Goal: Task Accomplishment & Management: Complete application form

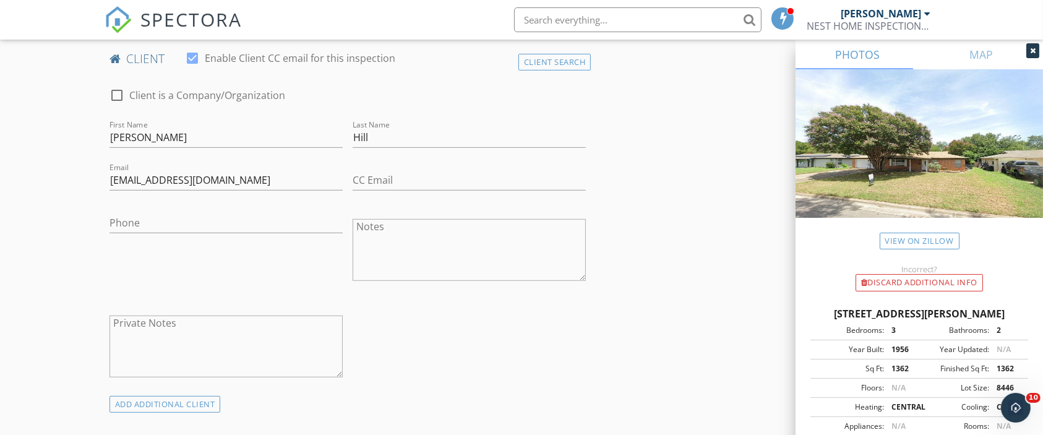
scroll to position [617, 0]
click at [152, 215] on input "Phone" at bounding box center [225, 219] width 233 height 20
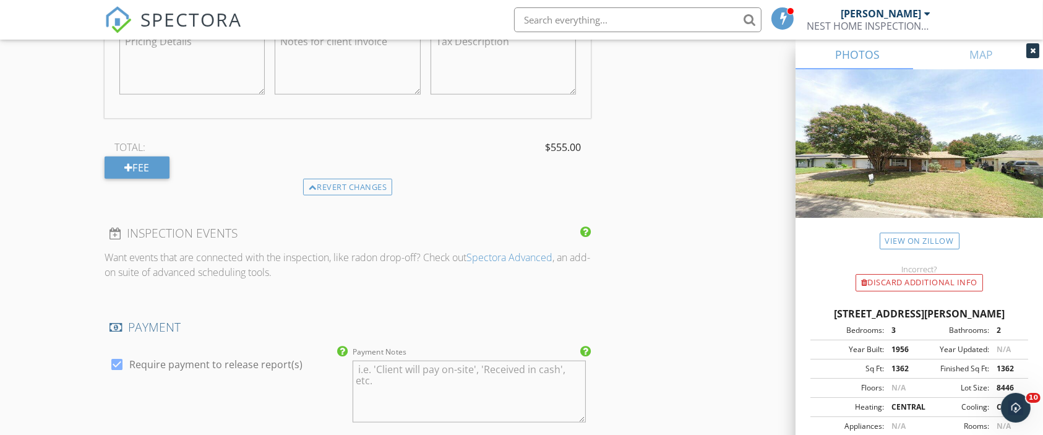
scroll to position [1758, 0]
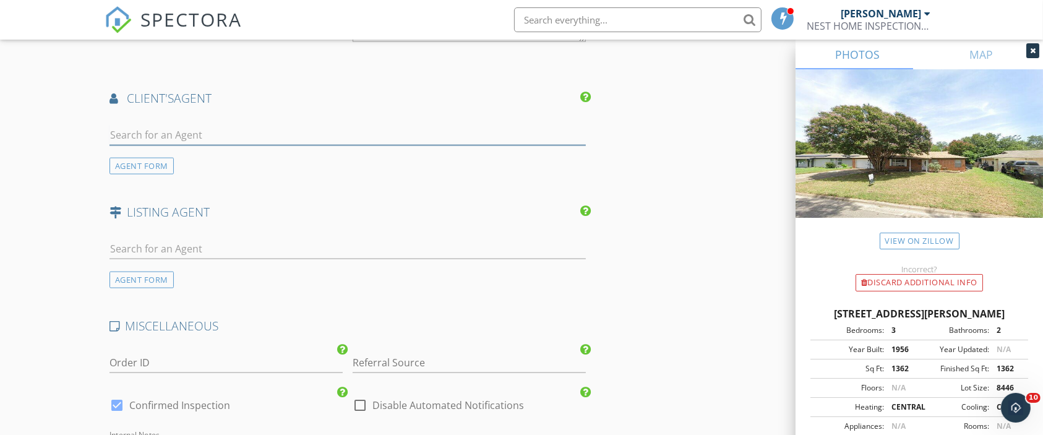
click at [160, 136] on input "text" at bounding box center [347, 135] width 477 height 20
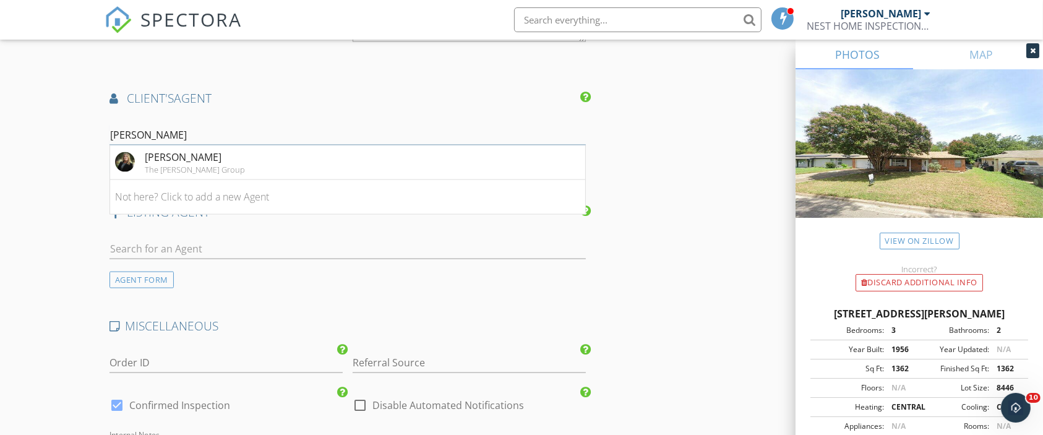
type input "tammy"
click at [408, 90] on h4 "client's AGENT" at bounding box center [347, 98] width 477 height 16
drag, startPoint x: 195, startPoint y: 124, endPoint x: 58, endPoint y: 122, distance: 136.7
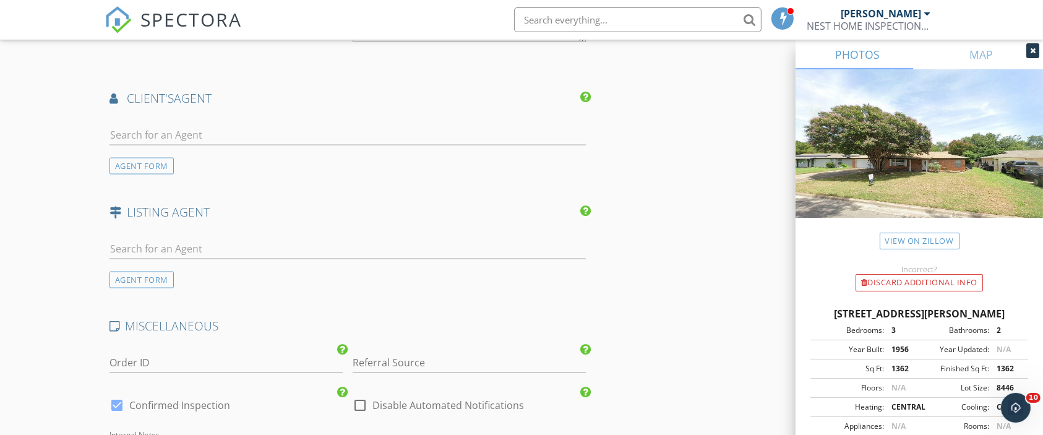
click at [152, 160] on div "AGENT FORM" at bounding box center [141, 166] width 64 height 17
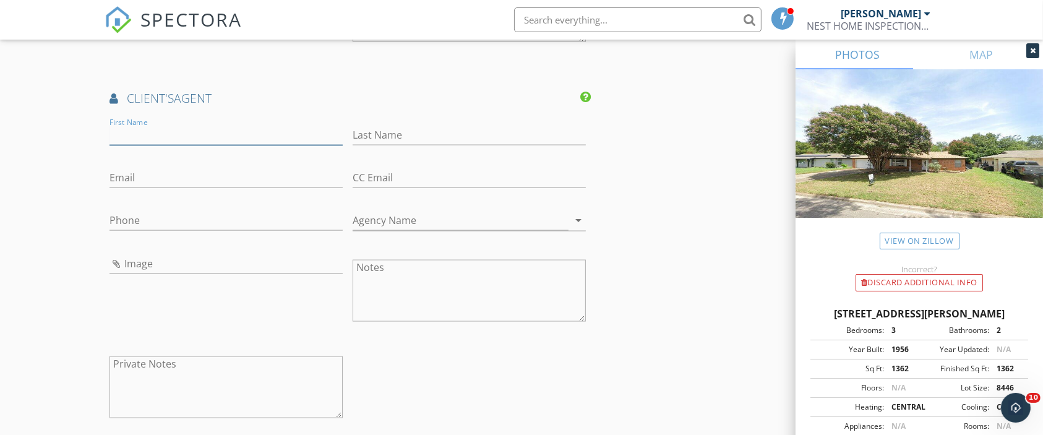
click at [181, 135] on input "First Name" at bounding box center [225, 135] width 233 height 20
type input "[PERSON_NAME]"
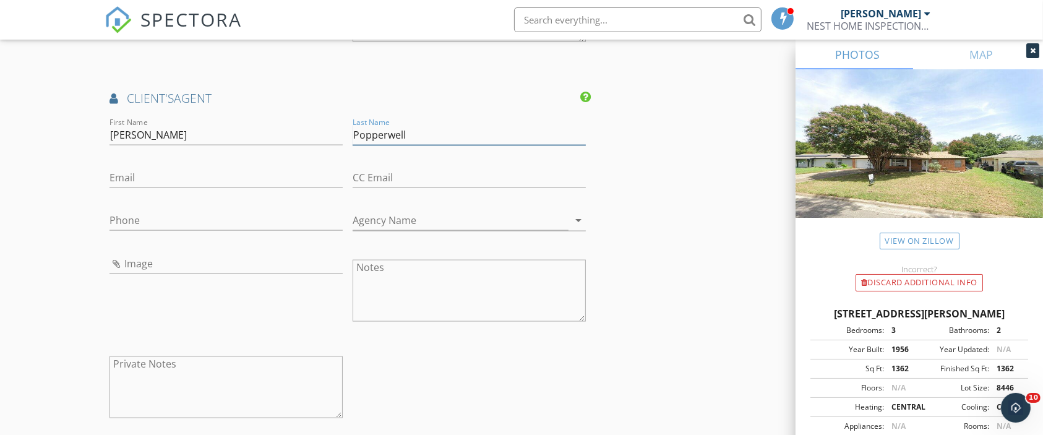
type input "Popperwell"
click at [163, 175] on input "Email" at bounding box center [225, 178] width 233 height 20
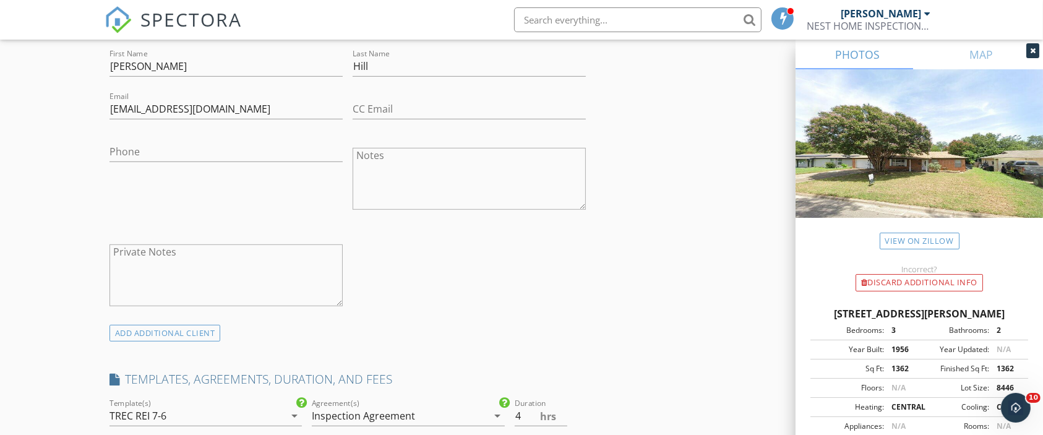
scroll to position [688, 0]
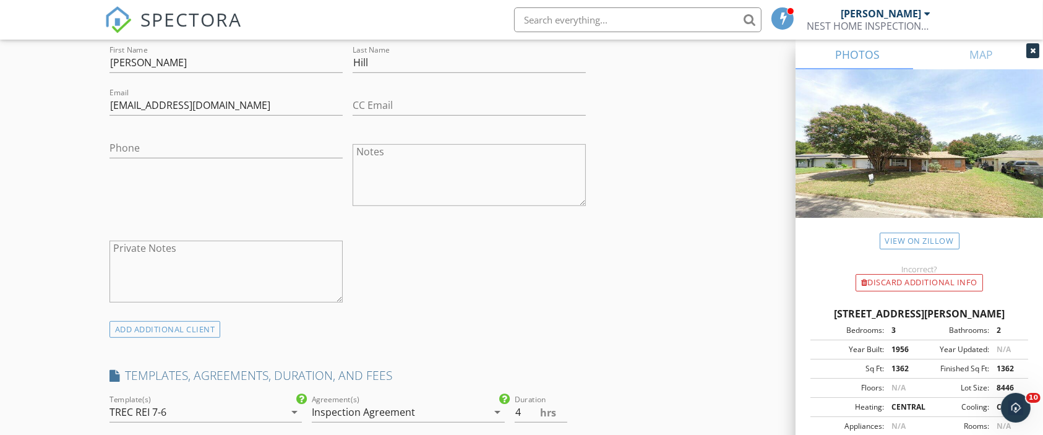
type input "[PERSON_NAME][EMAIL_ADDRESS][DOMAIN_NAME]"
click at [221, 147] on input "Phone" at bounding box center [225, 148] width 233 height 20
type input "[PHONE_NUMBER]"
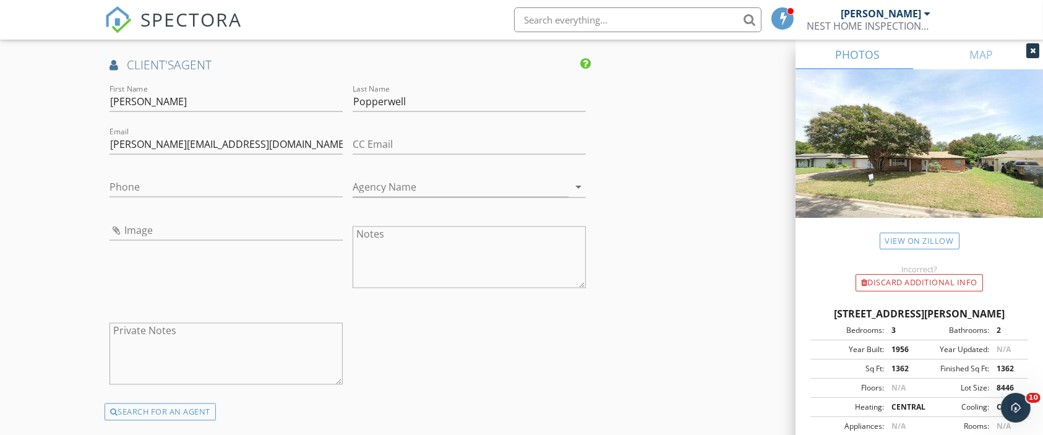
scroll to position [2347, 0]
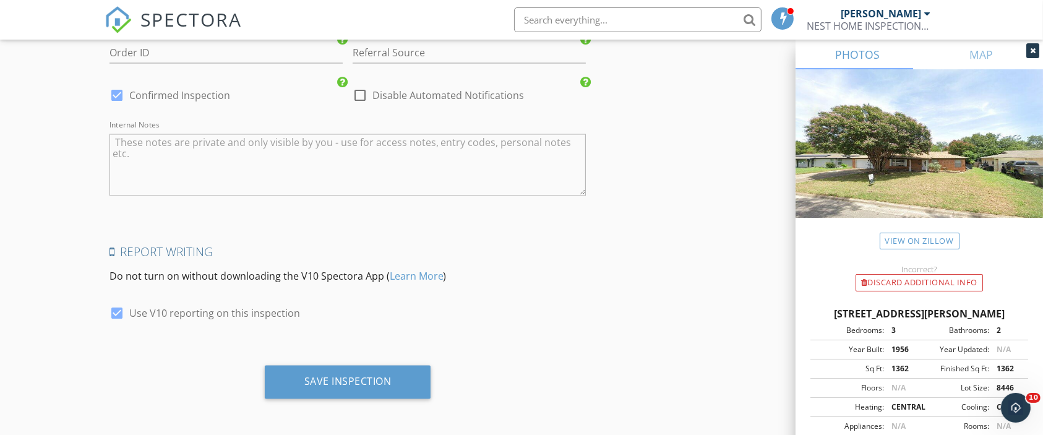
click at [348, 367] on div "Save Inspection" at bounding box center [348, 382] width 166 height 33
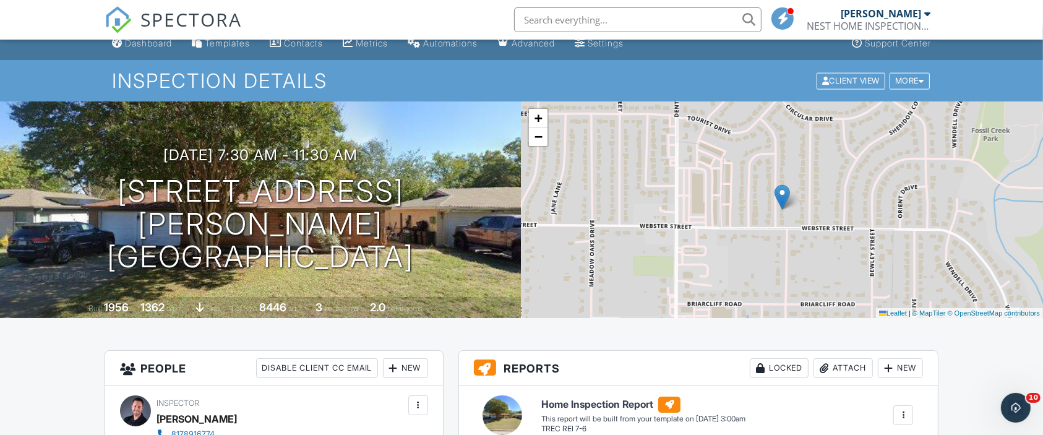
scroll to position [1, 0]
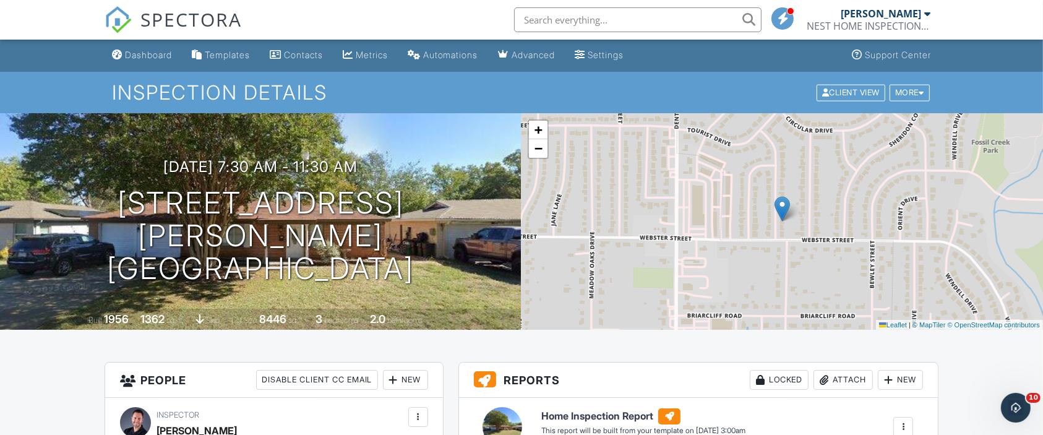
drag, startPoint x: 0, startPoint y: 0, endPoint x: 980, endPoint y: 75, distance: 983.2
